Goal: Transaction & Acquisition: Download file/media

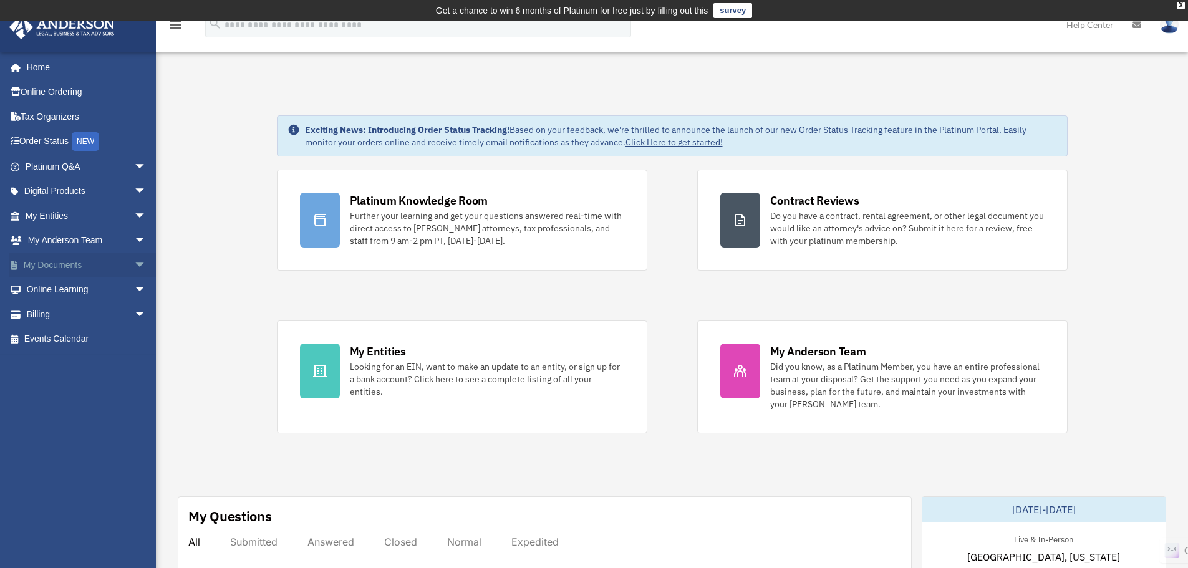
click at [45, 264] on link "My Documents arrow_drop_down" at bounding box center [87, 265] width 157 height 25
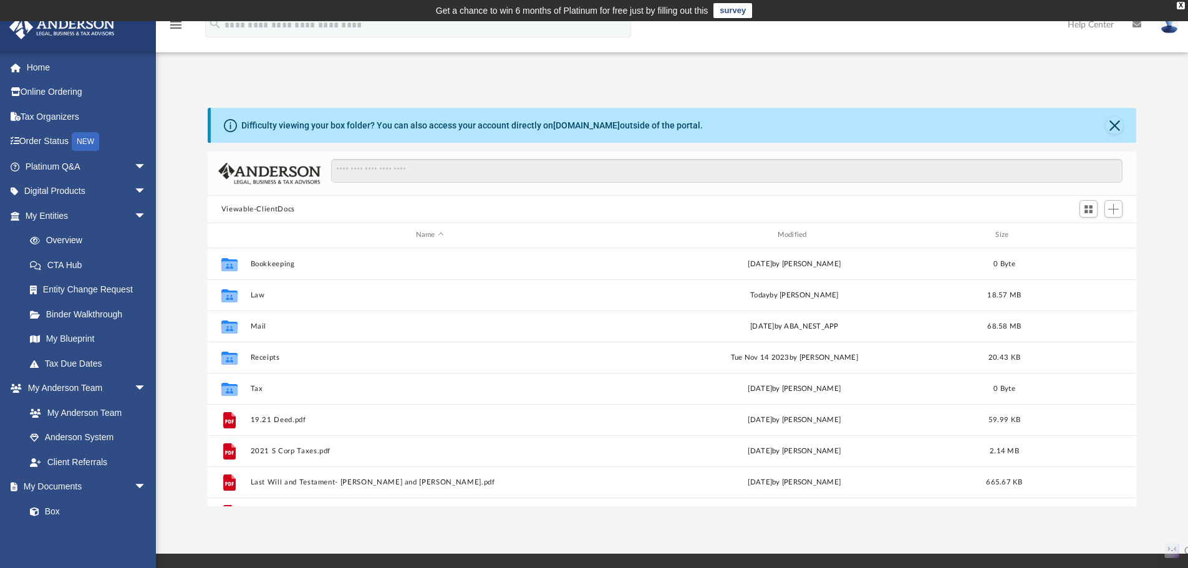
scroll to position [274, 919]
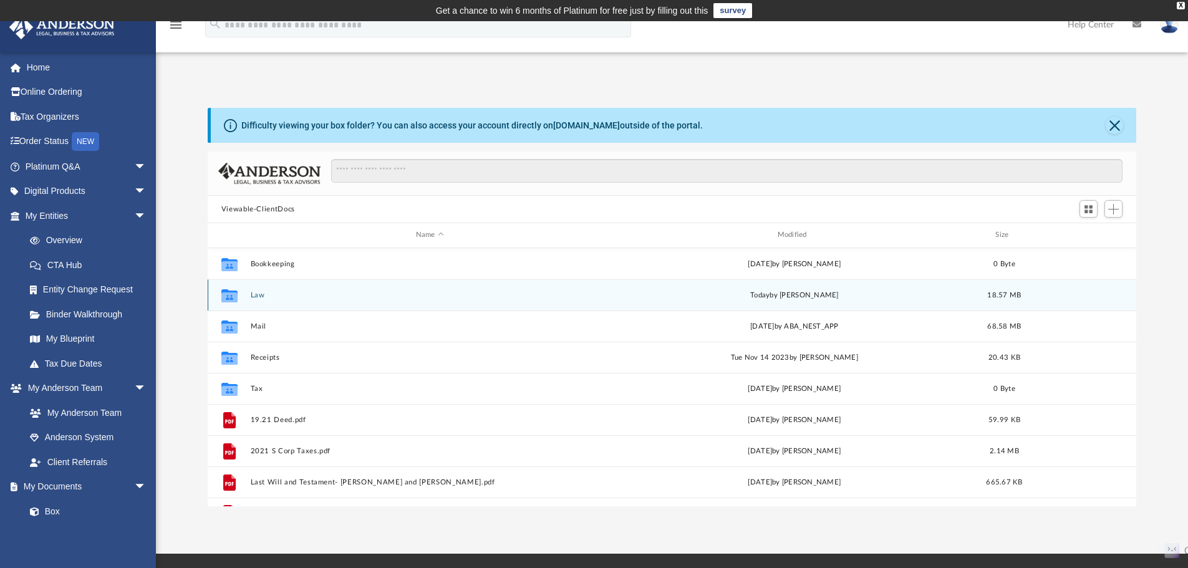
click at [255, 297] on button "Law" at bounding box center [429, 295] width 359 height 8
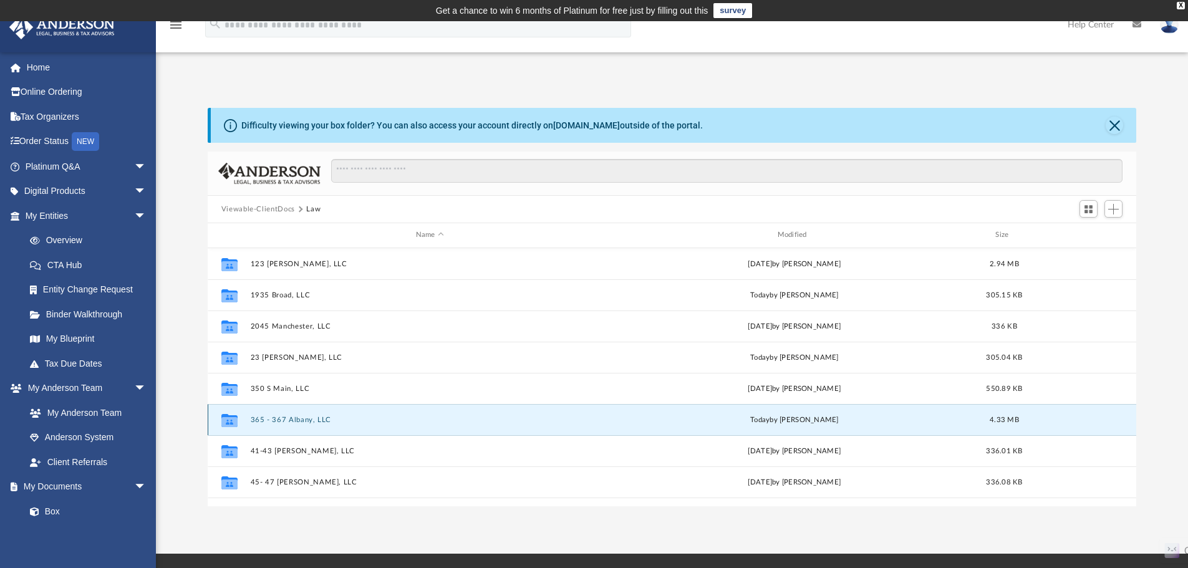
click at [271, 424] on button "365 - 367 Albany, LLC" at bounding box center [429, 420] width 359 height 8
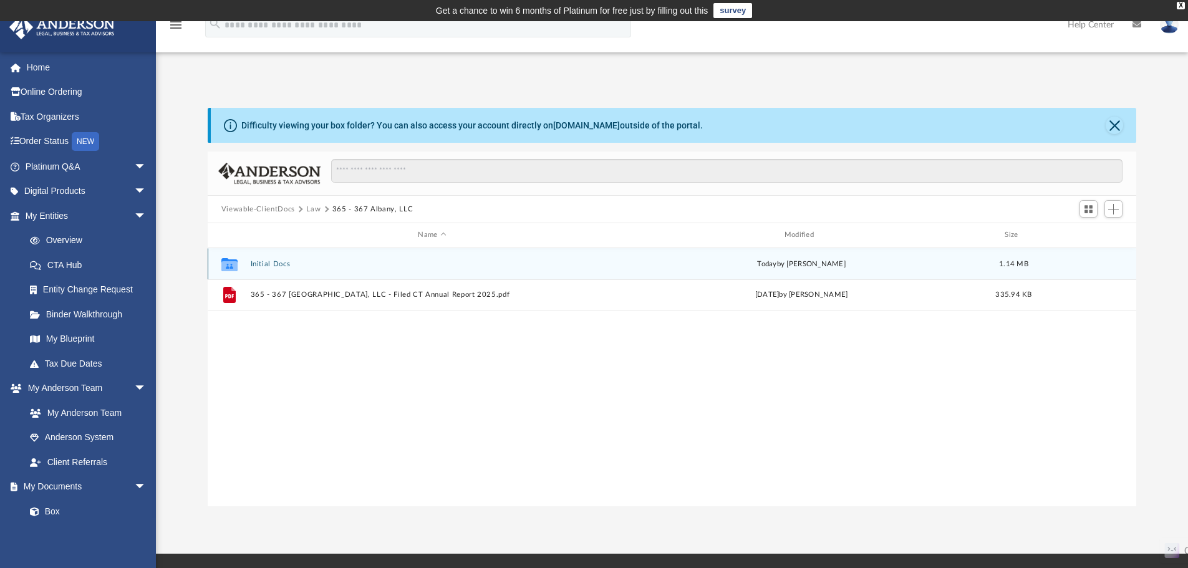
click at [275, 260] on button "Initial Docs" at bounding box center [432, 264] width 364 height 8
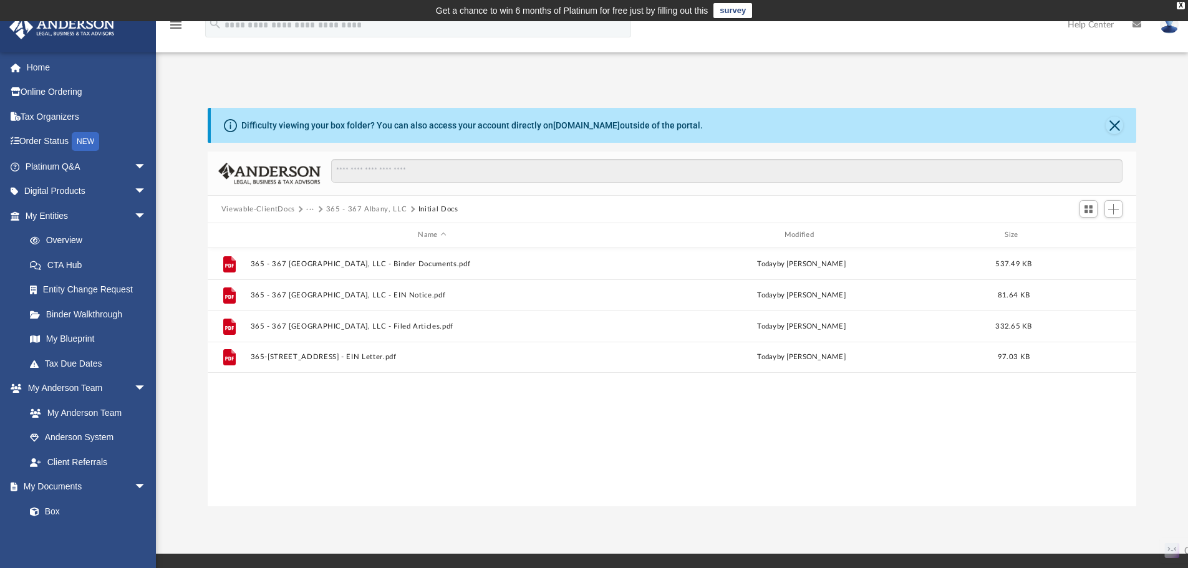
click at [261, 212] on button "Viewable-ClientDocs" at bounding box center [258, 209] width 74 height 11
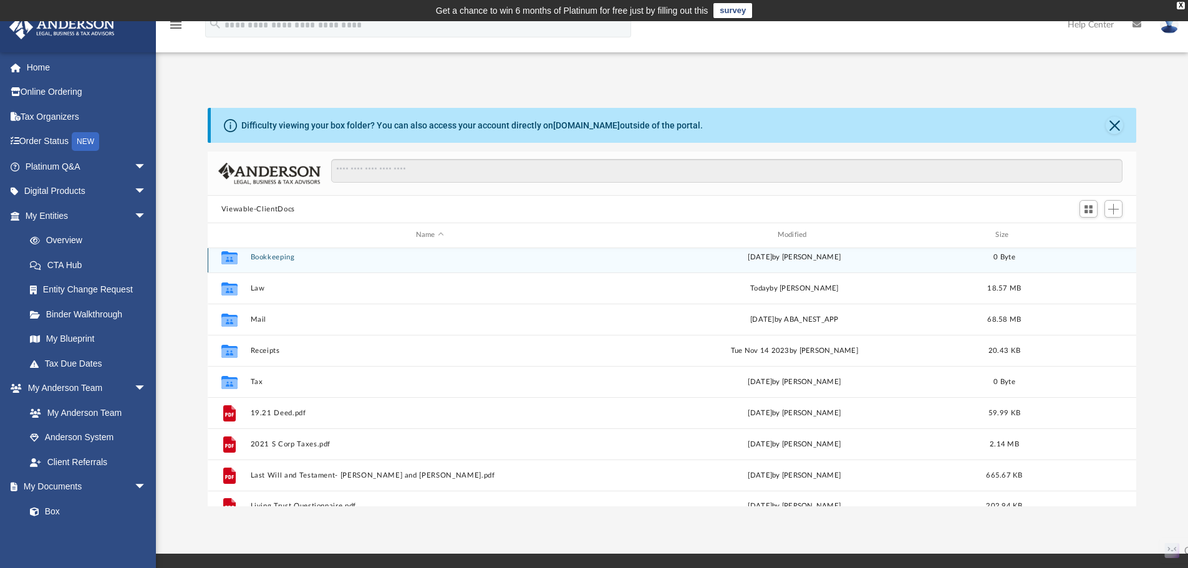
scroll to position [0, 0]
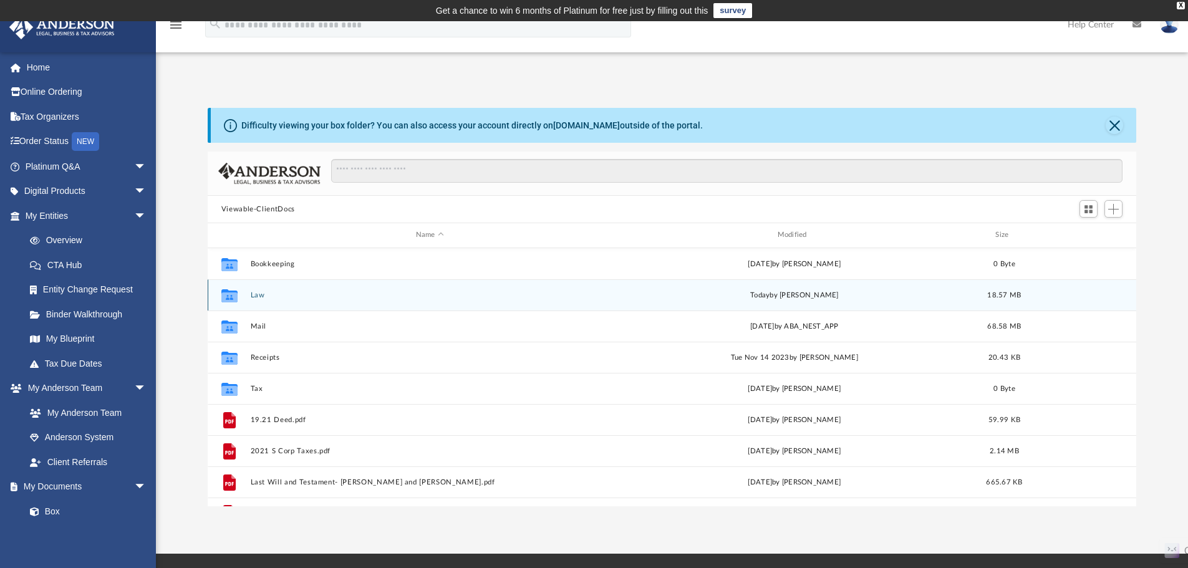
click at [314, 296] on button "Law" at bounding box center [429, 295] width 359 height 8
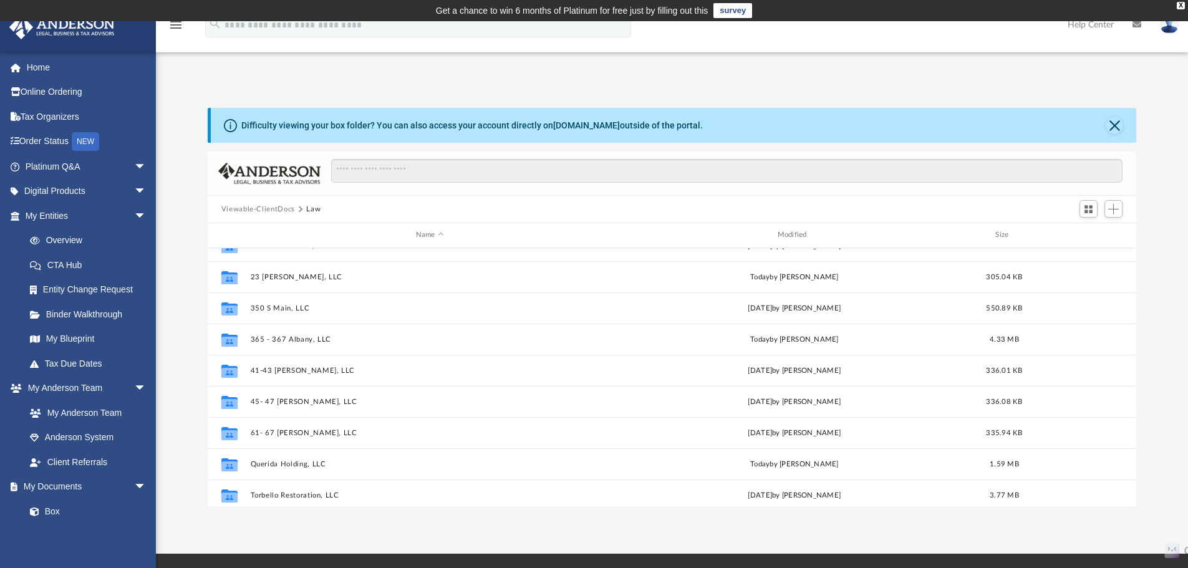
scroll to position [116, 0]
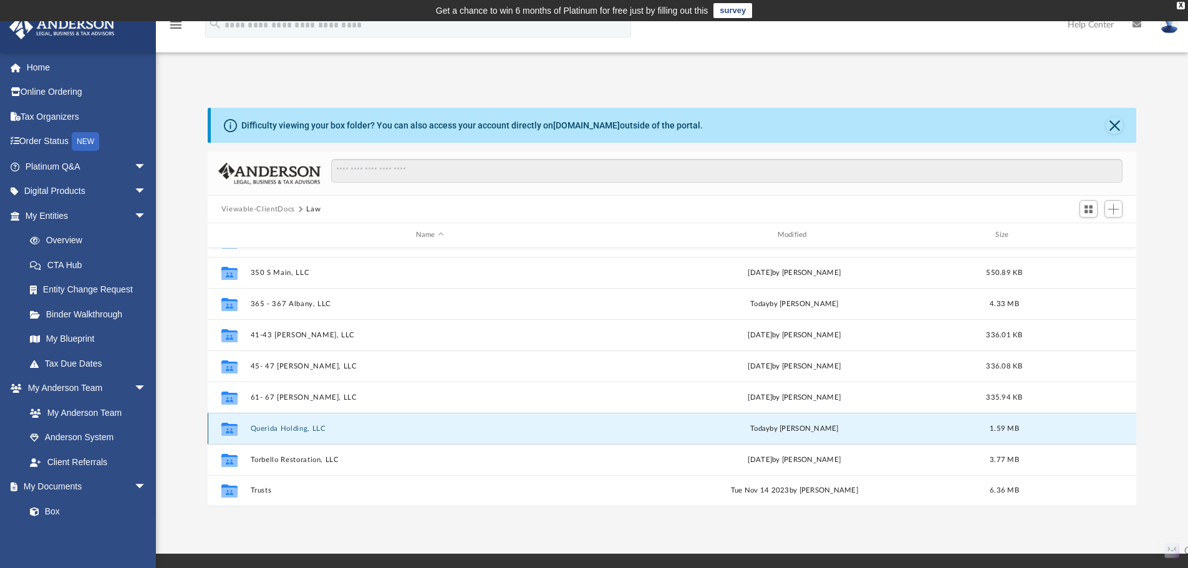
click at [295, 425] on button "Querida Holding, LLC" at bounding box center [429, 429] width 359 height 8
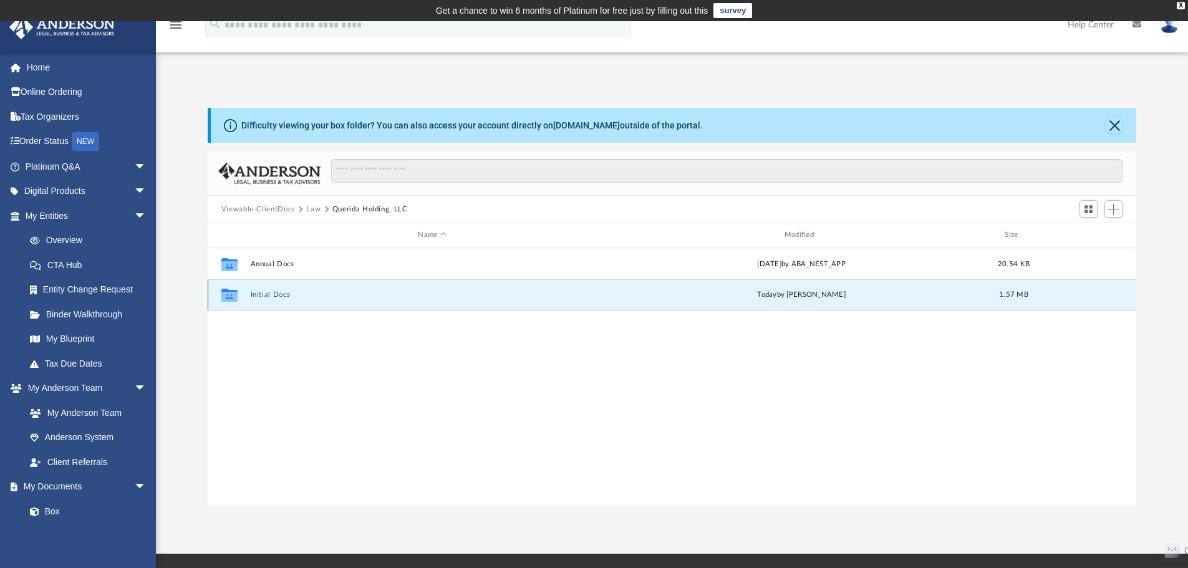
click at [273, 294] on button "Initial Docs" at bounding box center [432, 295] width 364 height 8
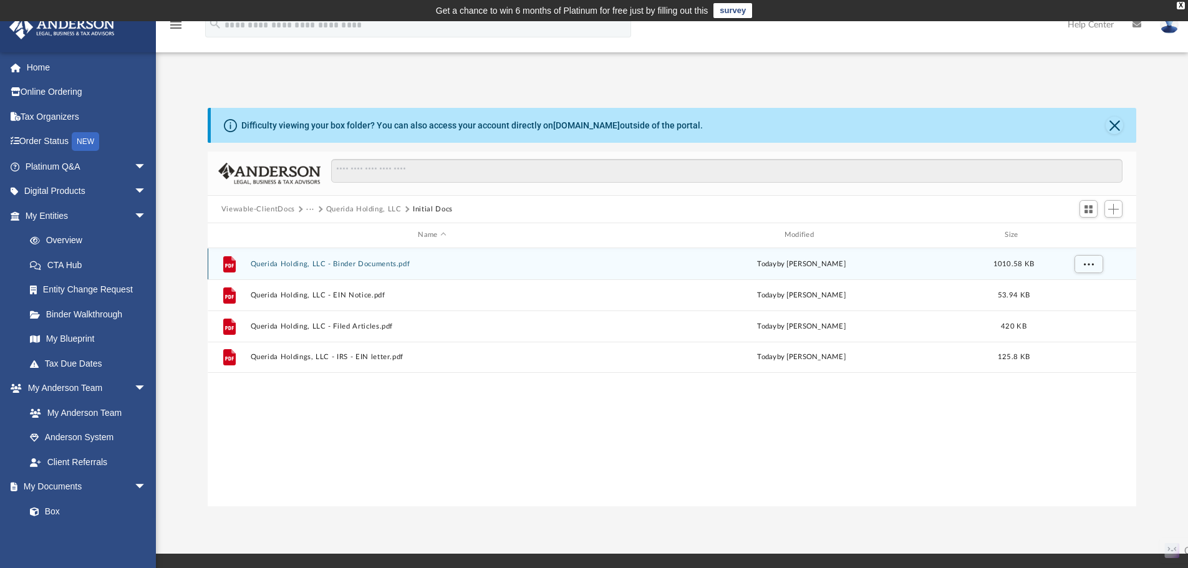
click at [339, 269] on div "File Querida Holding, LLC - Binder Documents.pdf [DATE] by [PERSON_NAME] 1010.5…" at bounding box center [672, 263] width 929 height 31
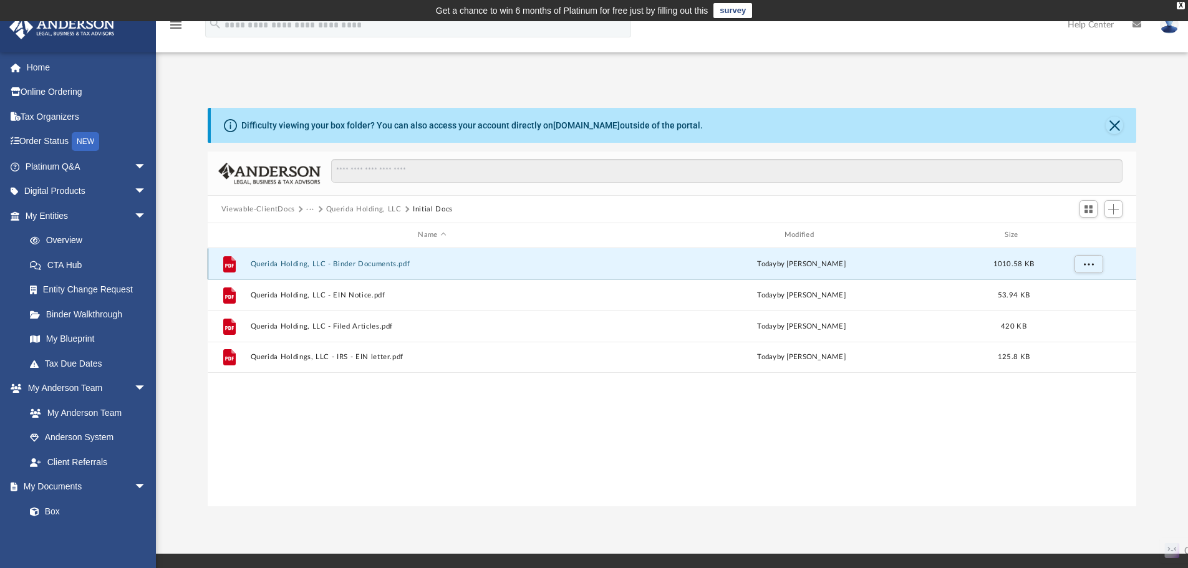
click at [369, 263] on button "Querida Holding, LLC - Binder Documents.pdf" at bounding box center [432, 264] width 364 height 8
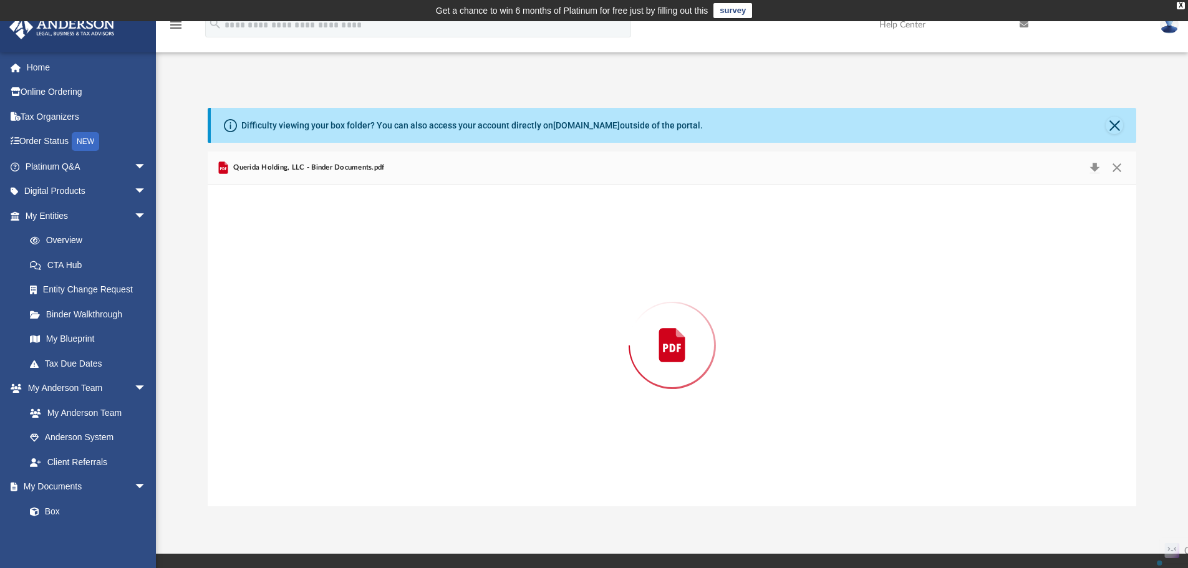
click at [369, 263] on div "Preview" at bounding box center [672, 346] width 929 height 322
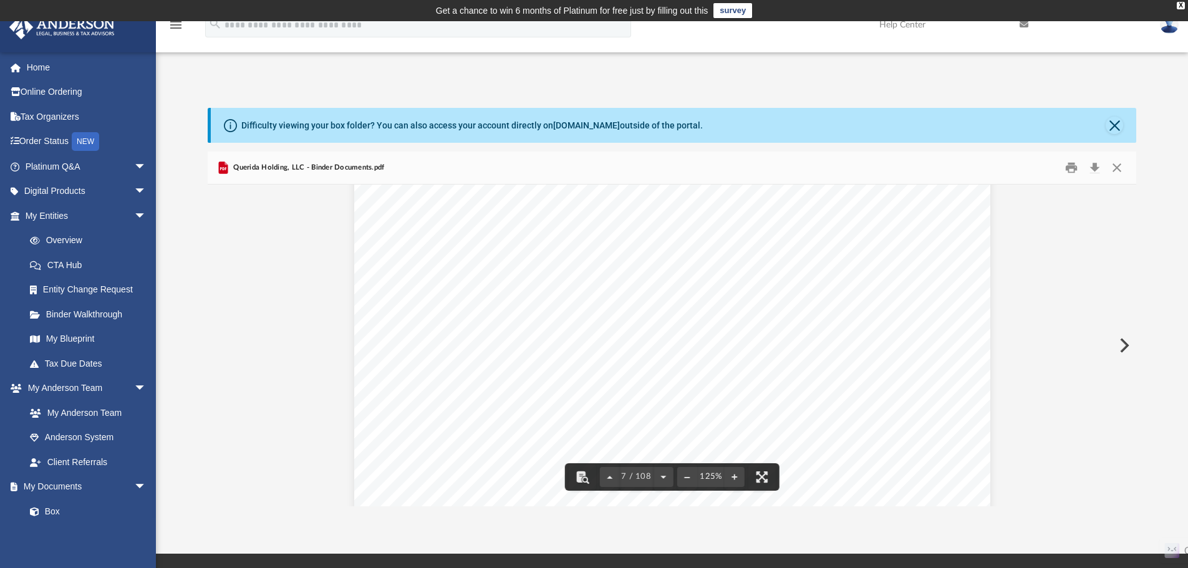
scroll to position [4864, 0]
click at [1096, 168] on button "Download" at bounding box center [1094, 167] width 22 height 19
click at [1116, 165] on button "Close" at bounding box center [1117, 167] width 22 height 19
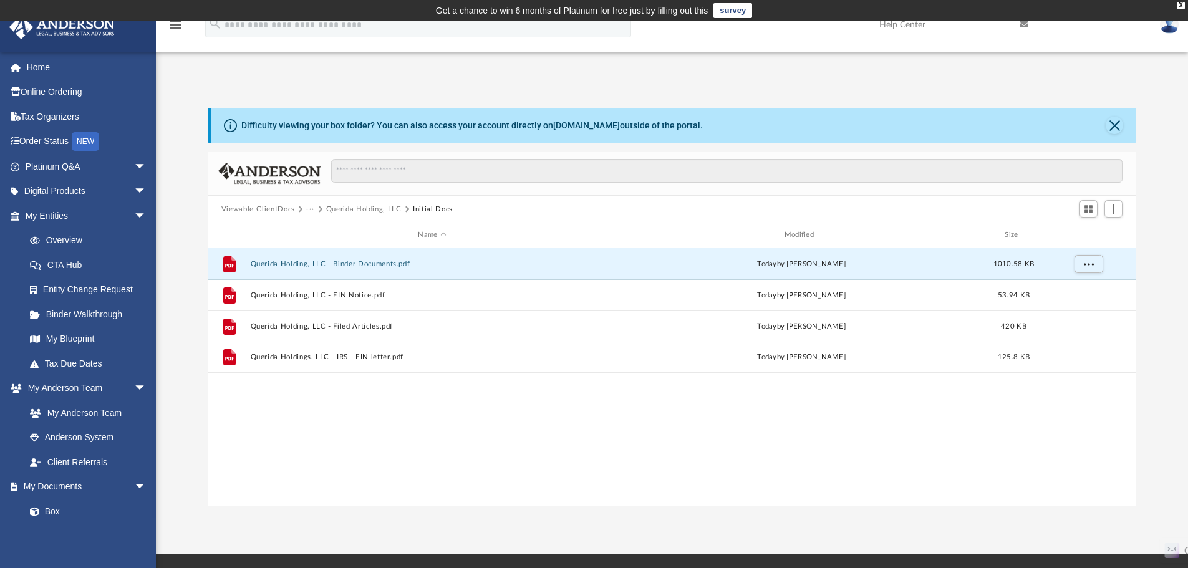
click at [365, 201] on div "Viewable-ClientDocs ··· Querida Holding, LLC Initial Docs" at bounding box center [672, 209] width 929 height 27
click at [356, 214] on button "Querida Holding, LLC" at bounding box center [363, 209] width 75 height 11
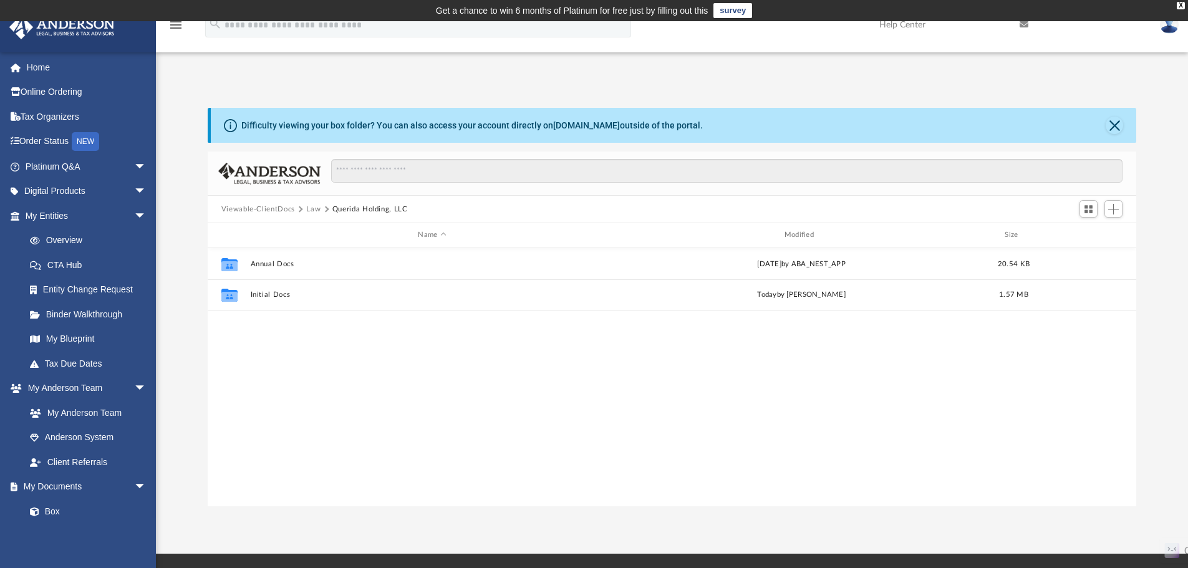
click at [274, 208] on button "Viewable-ClientDocs" at bounding box center [258, 209] width 74 height 11
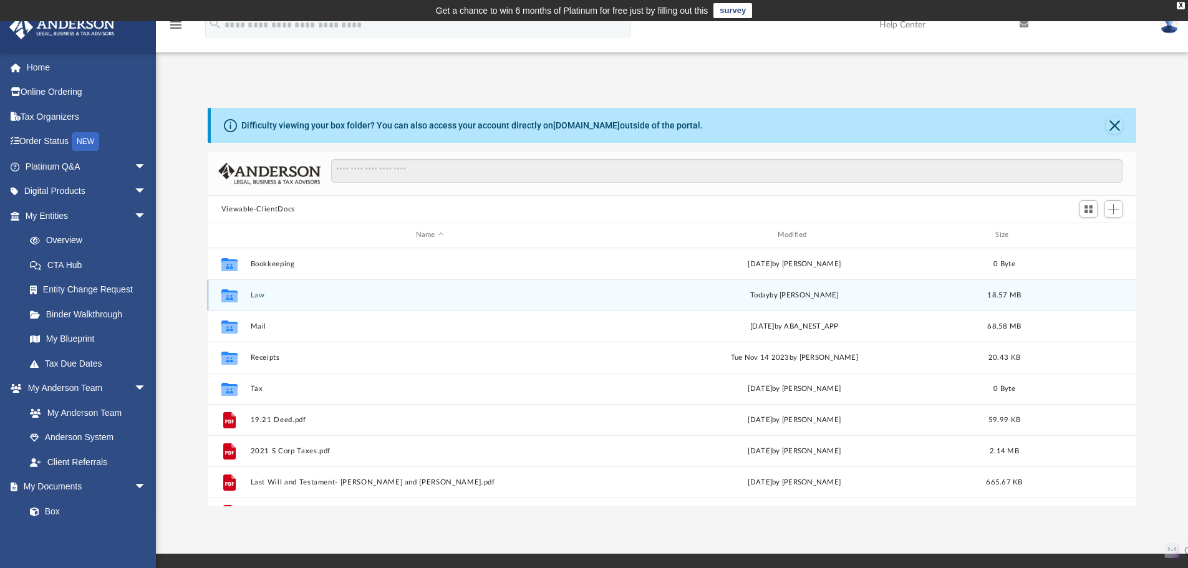
click at [288, 294] on button "Law" at bounding box center [429, 295] width 359 height 8
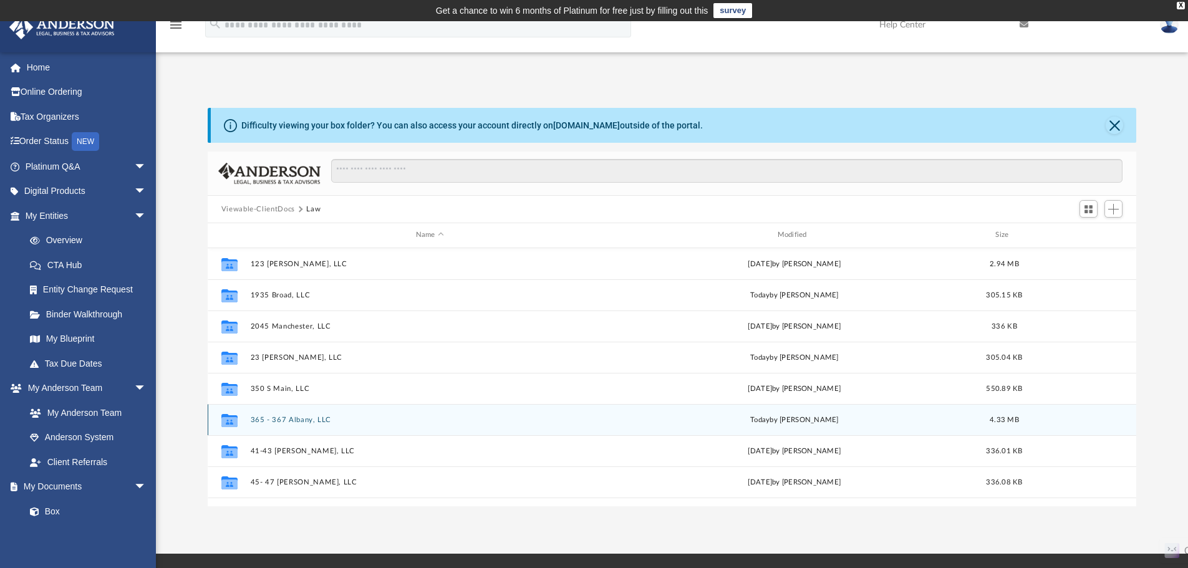
click at [261, 427] on div "Collaborated Folder 365 - 367 Albany, LLC [DATE] by [PERSON_NAME] 4.33 MB" at bounding box center [672, 419] width 929 height 31
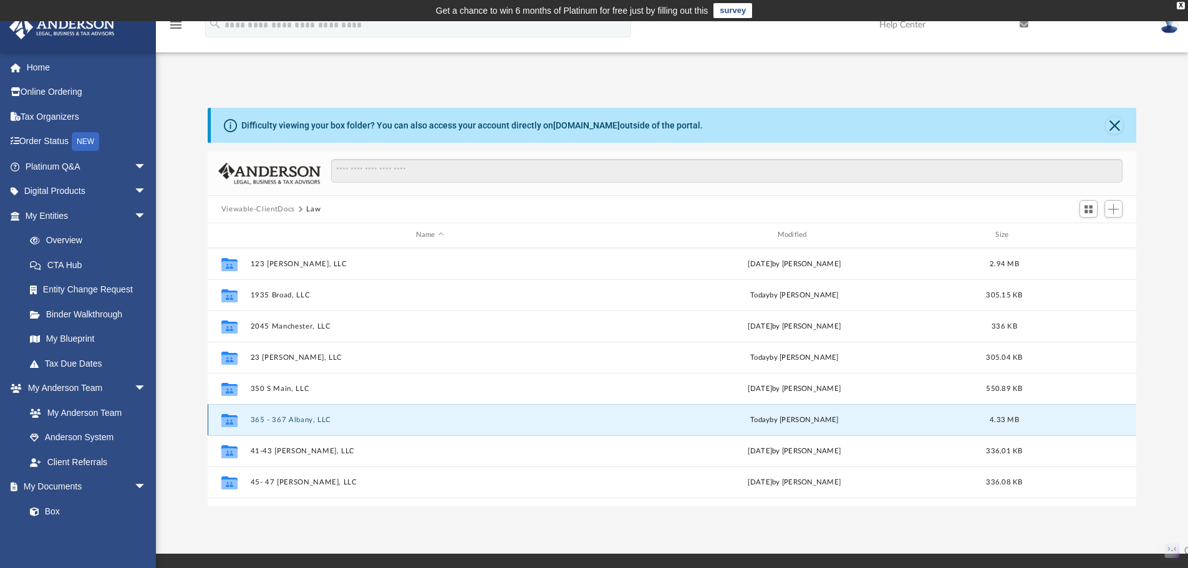
click at [268, 423] on button "365 - 367 Albany, LLC" at bounding box center [429, 420] width 359 height 8
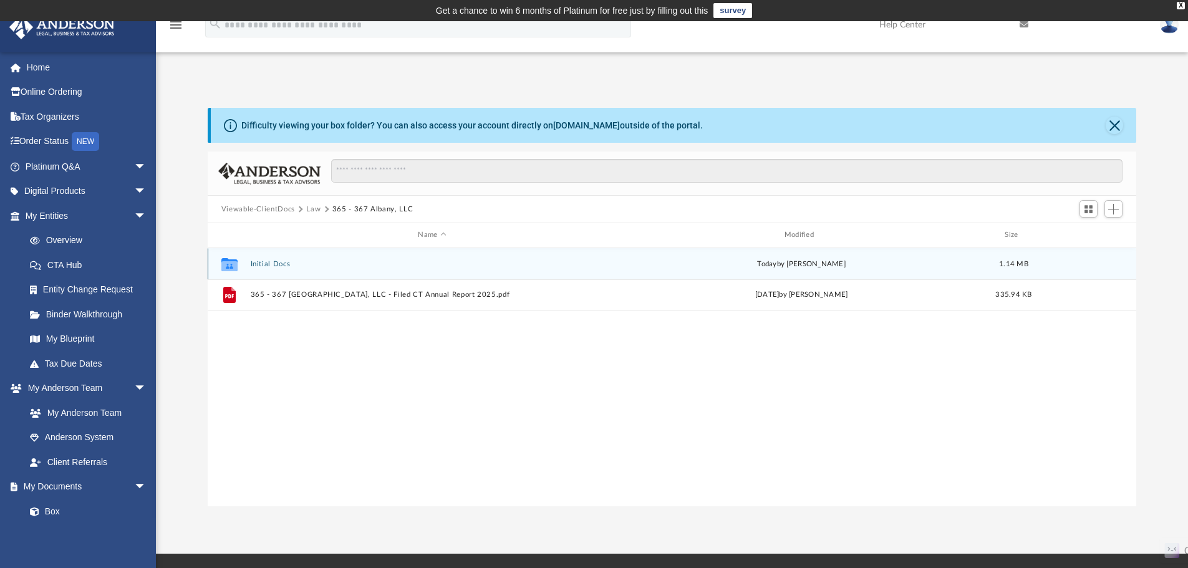
click at [301, 266] on button "Initial Docs" at bounding box center [432, 264] width 364 height 8
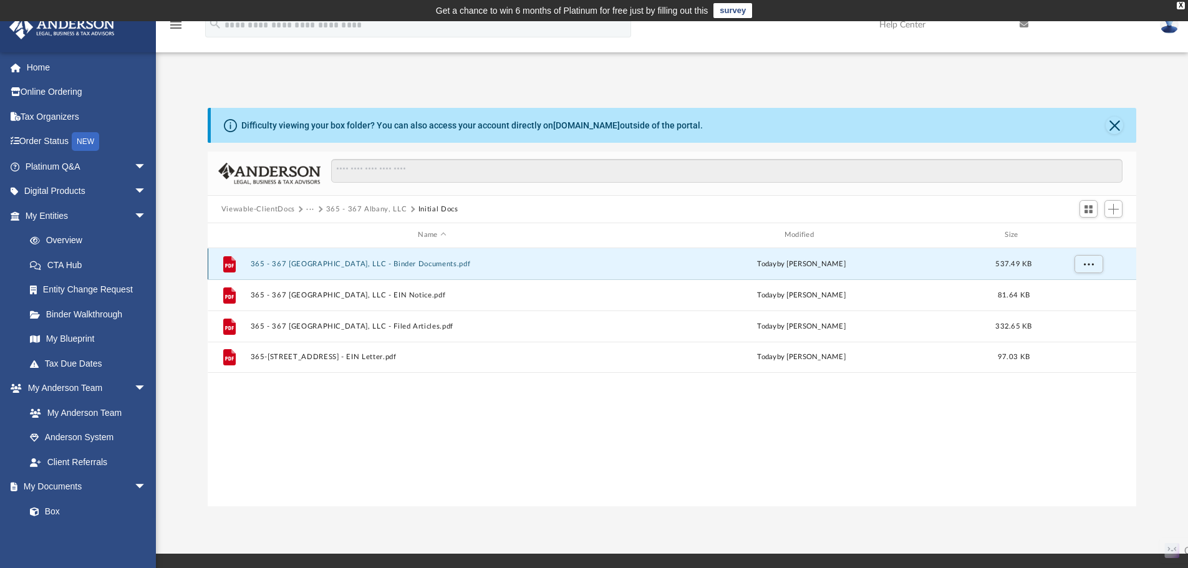
click at [278, 266] on button "365 - 367 [GEOGRAPHIC_DATA], LLC - Binder Documents.pdf" at bounding box center [432, 264] width 364 height 8
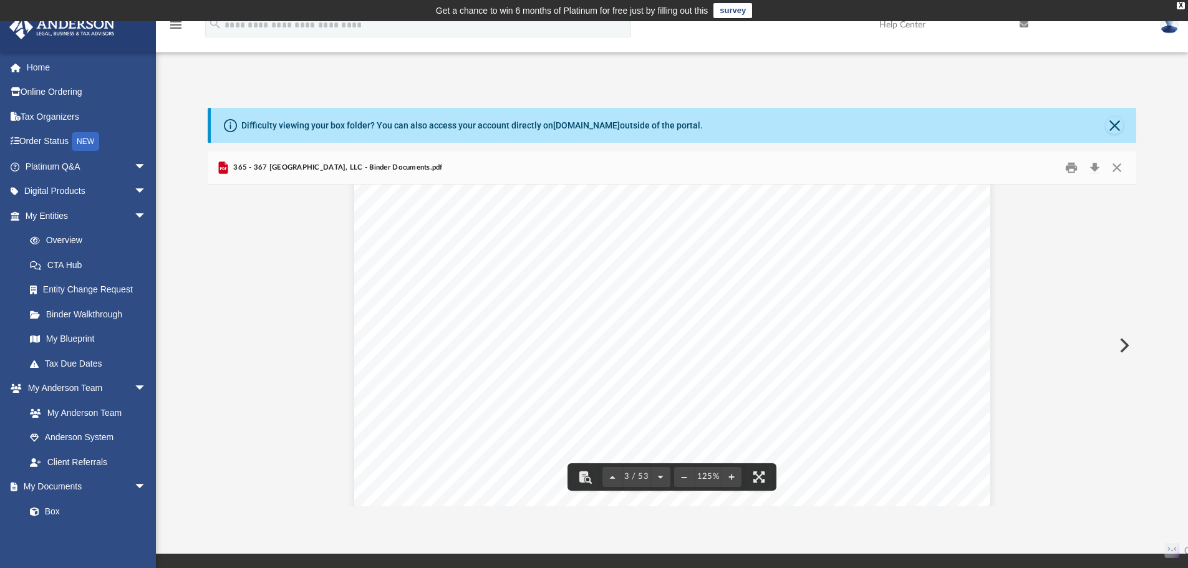
drag, startPoint x: 780, startPoint y: 336, endPoint x: 771, endPoint y: 432, distance: 95.8
drag, startPoint x: 743, startPoint y: 333, endPoint x: 746, endPoint y: 443, distance: 109.8
click at [1096, 170] on button "Download" at bounding box center [1094, 167] width 22 height 19
